Goal: Use online tool/utility: Utilize a website feature to perform a specific function

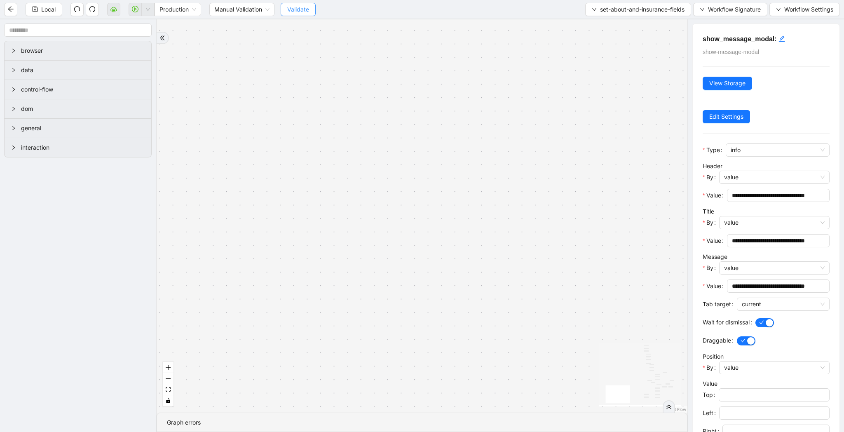
click at [303, 12] on span "Validate" at bounding box center [298, 9] width 22 height 9
click at [136, 12] on icon "play-circle" at bounding box center [135, 9] width 7 height 7
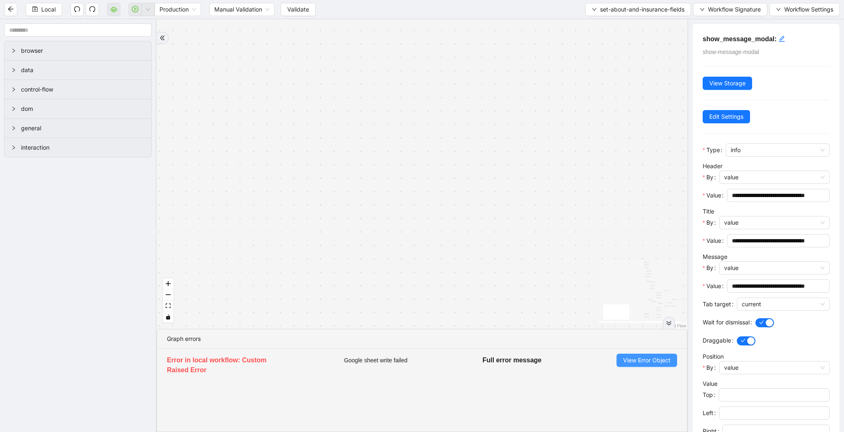
click at [636, 360] on span "View Error Object" at bounding box center [646, 360] width 47 height 9
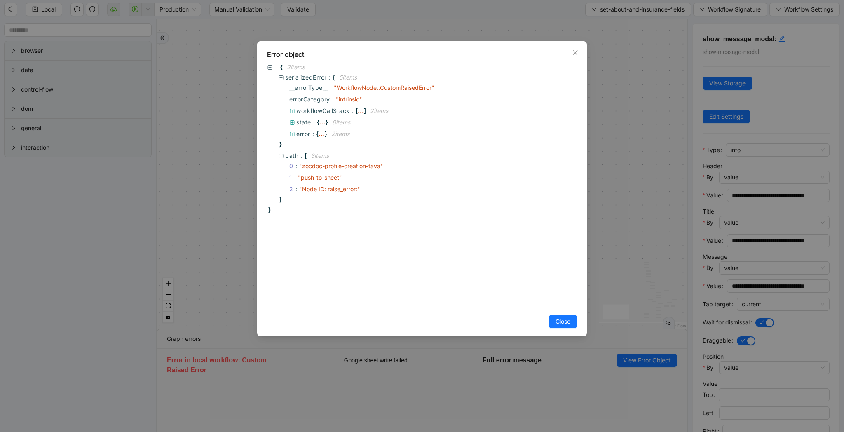
click at [620, 185] on div "Error object : { 2 item s serializedError : { 5 item s __errorType__ : " Workfl…" at bounding box center [422, 216] width 844 height 432
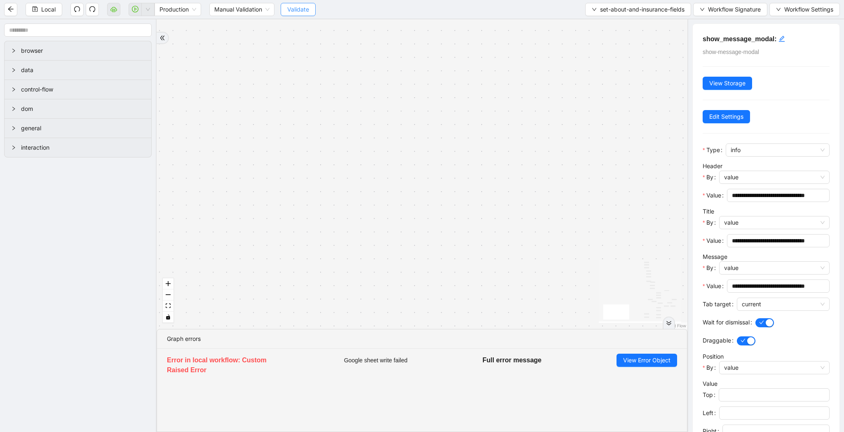
click at [288, 10] on span "Validate" at bounding box center [298, 9] width 22 height 9
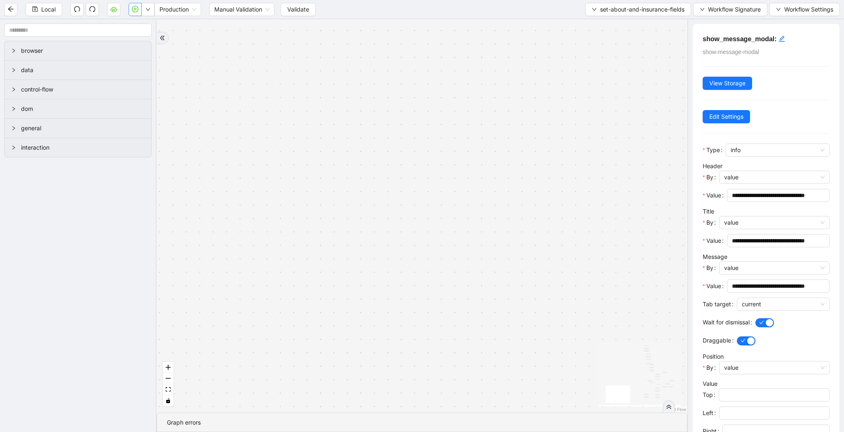
click at [137, 8] on icon "play-circle" at bounding box center [135, 9] width 7 height 7
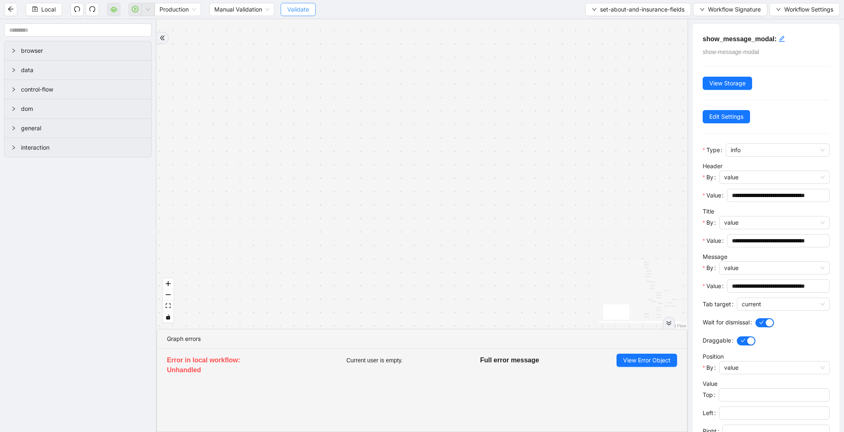
click at [305, 8] on span "Validate" at bounding box center [298, 9] width 22 height 9
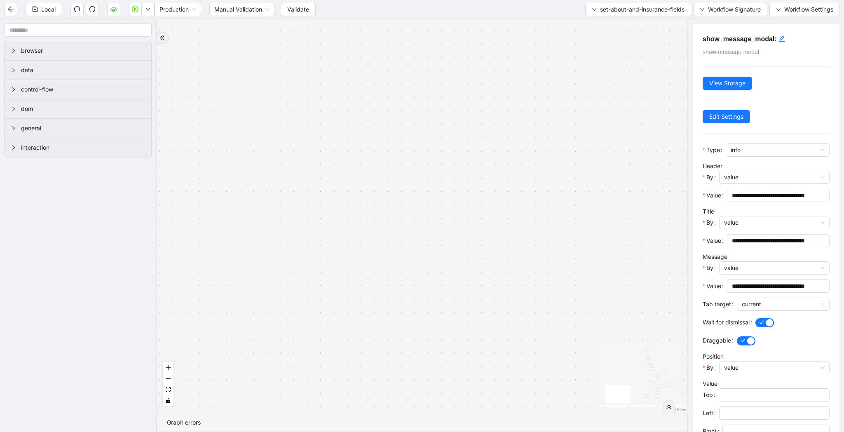
drag, startPoint x: 137, startPoint y: 15, endPoint x: 466, endPoint y: 6, distance: 329.5
click at [137, 15] on button "button" at bounding box center [135, 9] width 13 height 13
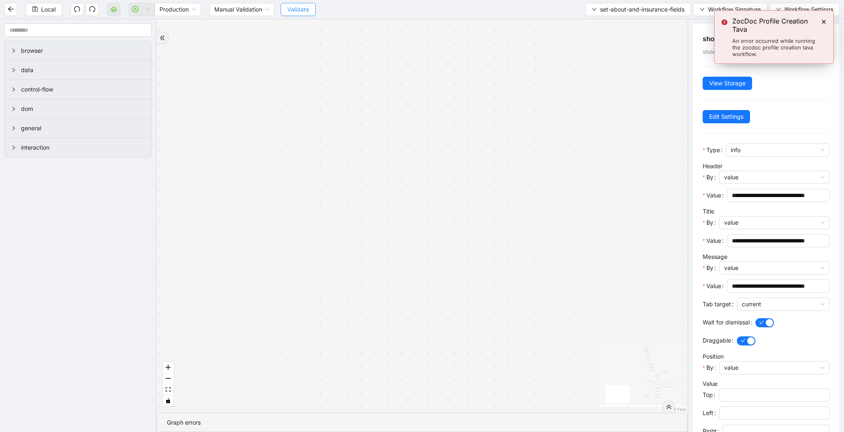
click at [294, 9] on span "Validate" at bounding box center [298, 9] width 22 height 9
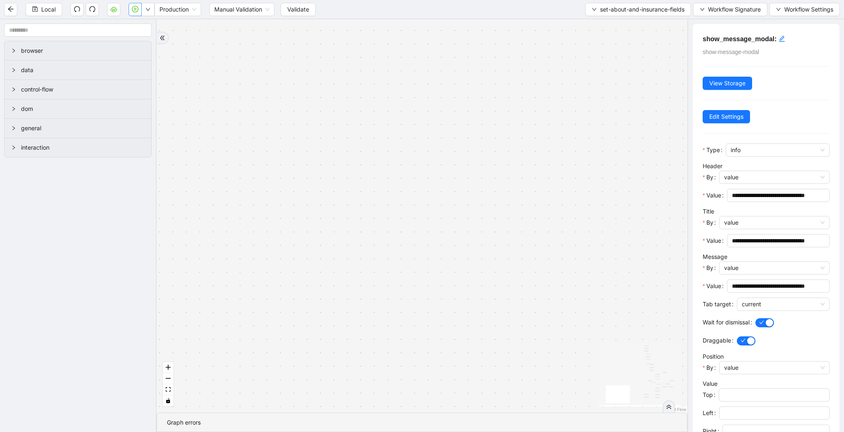
click at [138, 13] on button "button" at bounding box center [135, 9] width 13 height 13
click at [308, 9] on span "Validate" at bounding box center [298, 9] width 22 height 9
click at [133, 9] on icon "play-circle" at bounding box center [135, 9] width 7 height 7
